Goal: Transaction & Acquisition: Purchase product/service

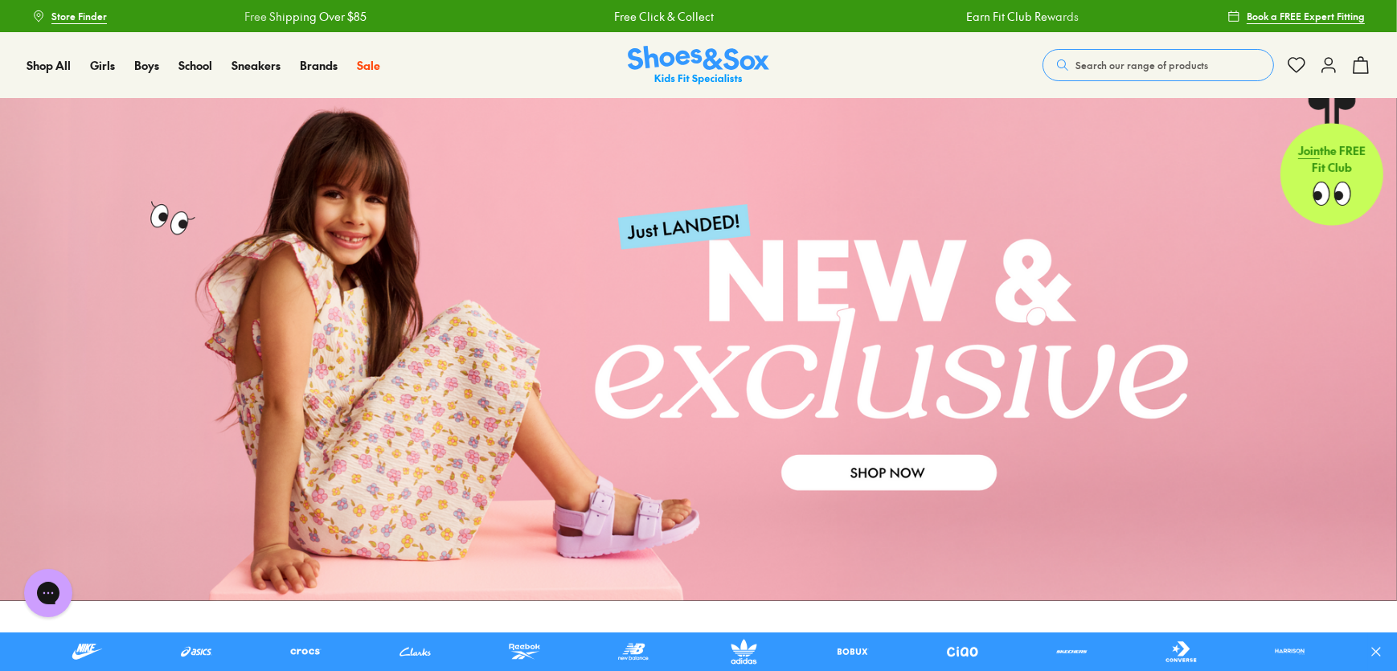
click at [1176, 58] on span "Search our range of products" at bounding box center [1141, 65] width 133 height 14
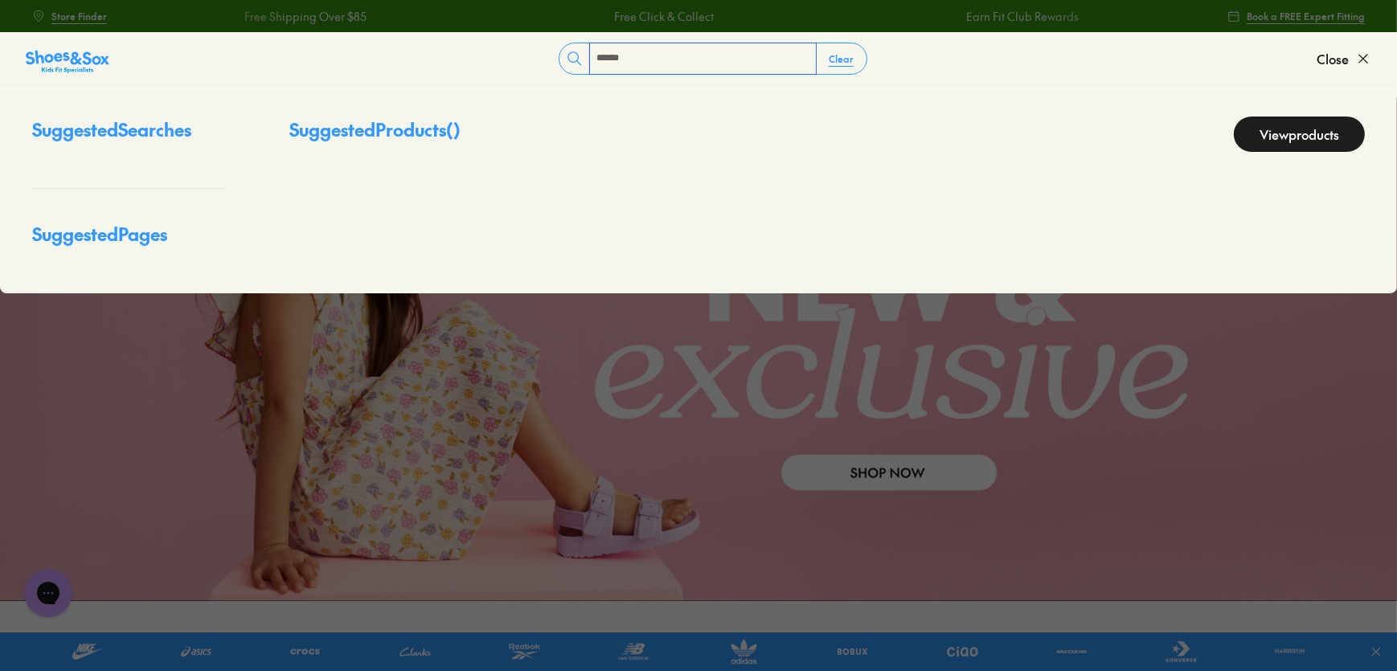
type input "******"
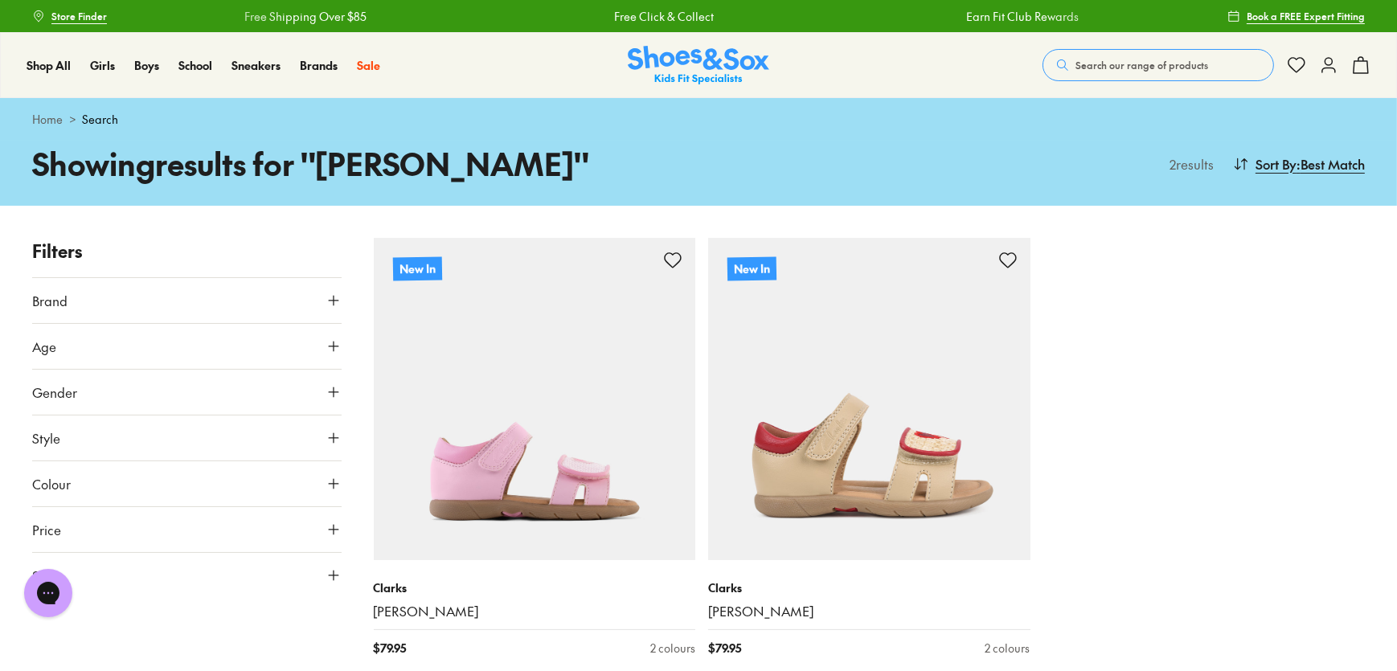
click at [723, 64] on img at bounding box center [698, 65] width 141 height 39
